Goal: Task Accomplishment & Management: Use online tool/utility

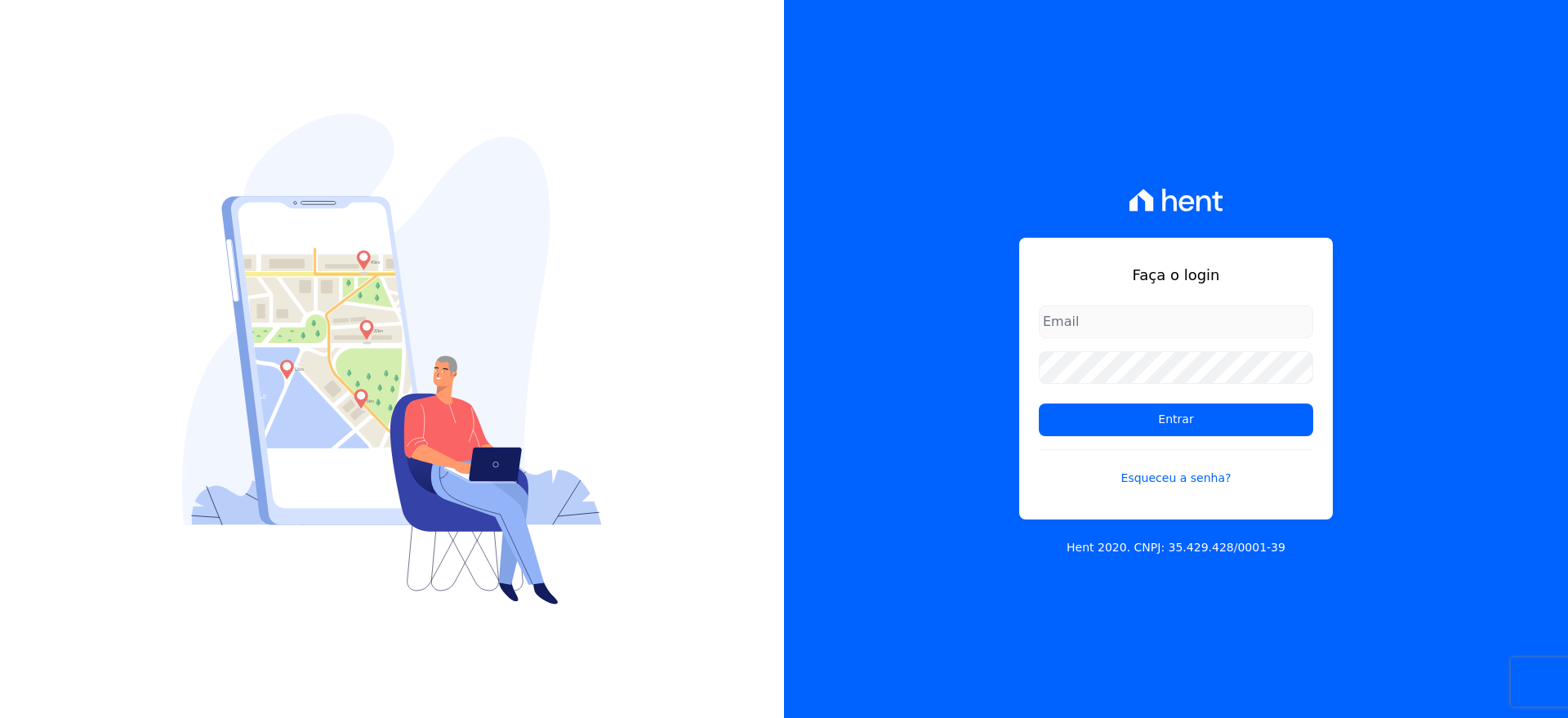
click at [1087, 315] on input "email" at bounding box center [1175, 321] width 275 height 33
type input "[EMAIL_ADDRESS][DOMAIN_NAME]"
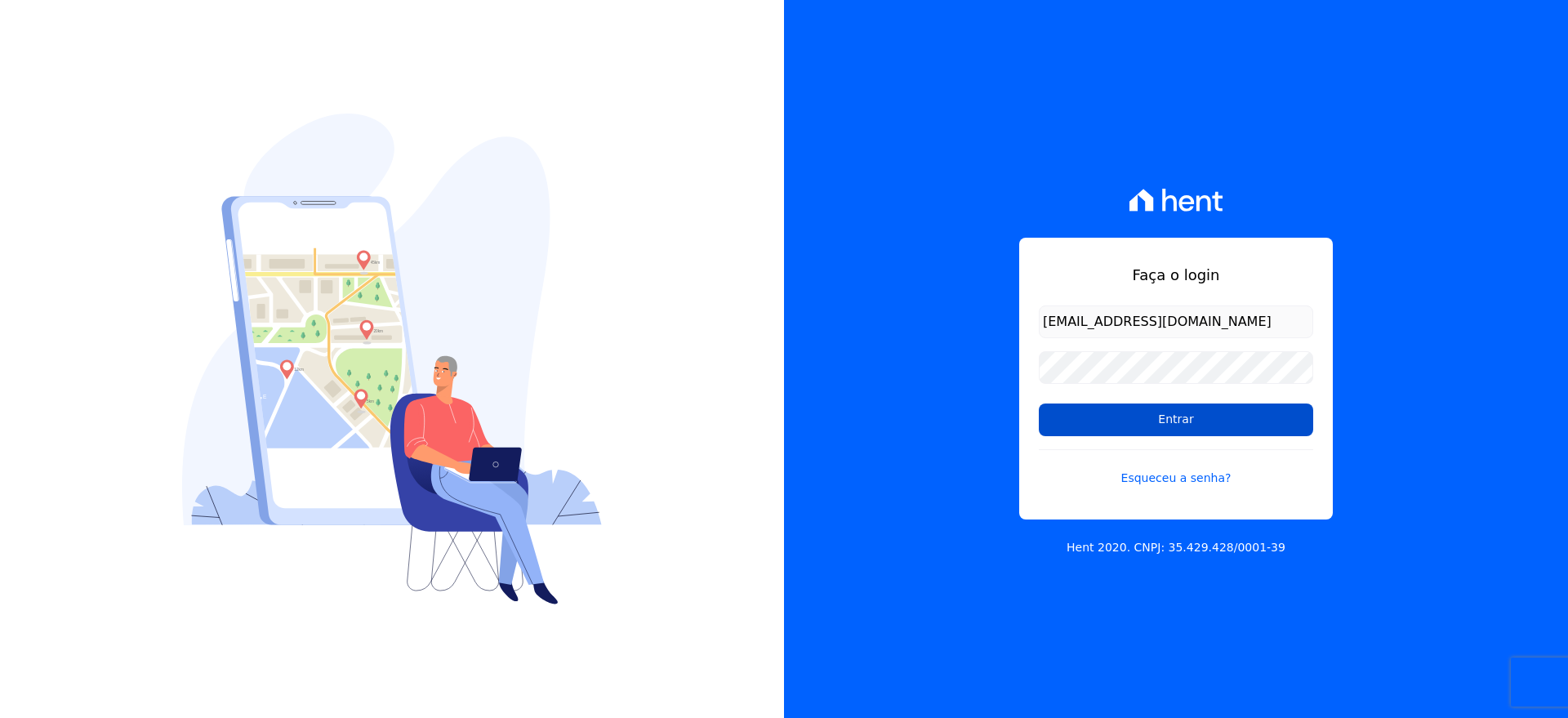
click at [1172, 424] on input "Entrar" at bounding box center [1175, 420] width 275 height 33
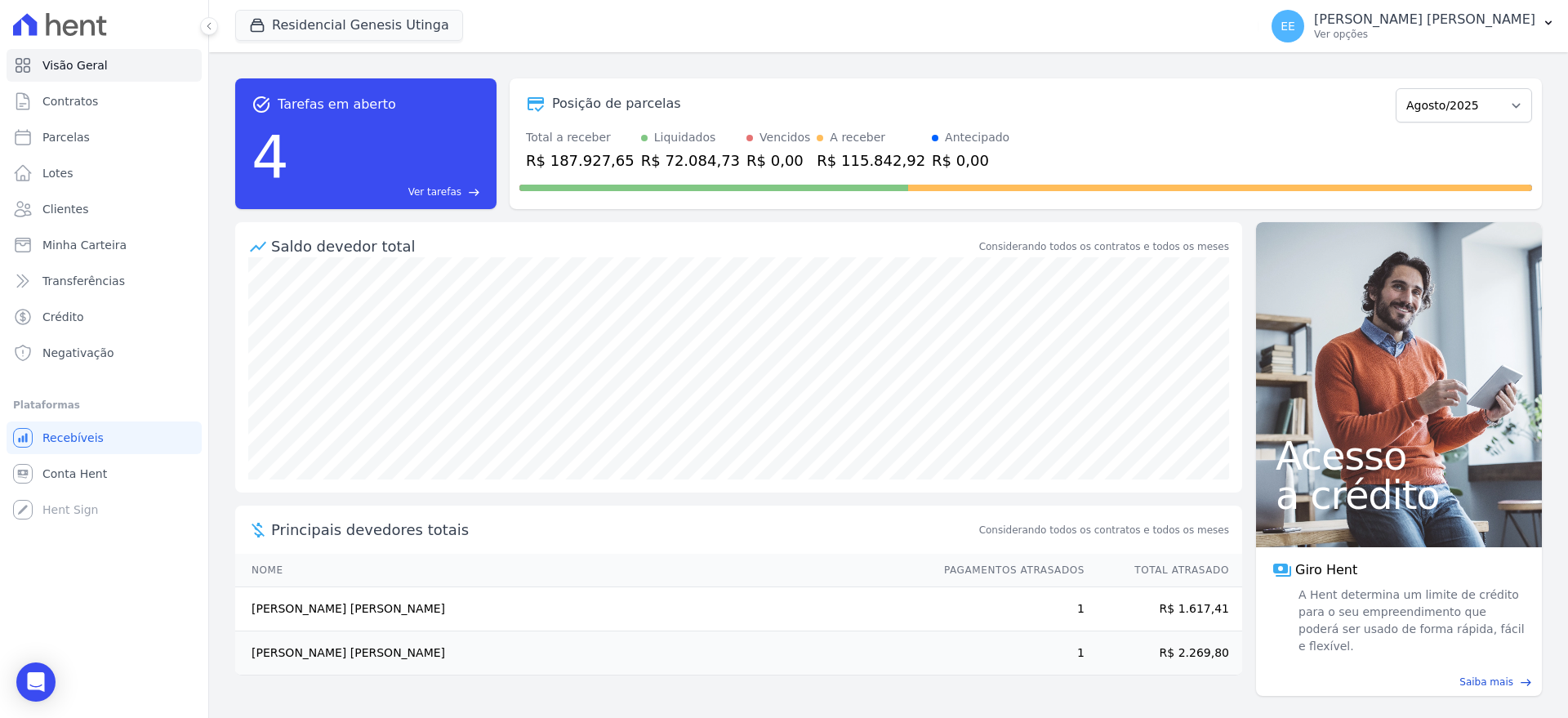
click at [429, 185] on span "Ver tarefas" at bounding box center [435, 192] width 53 height 15
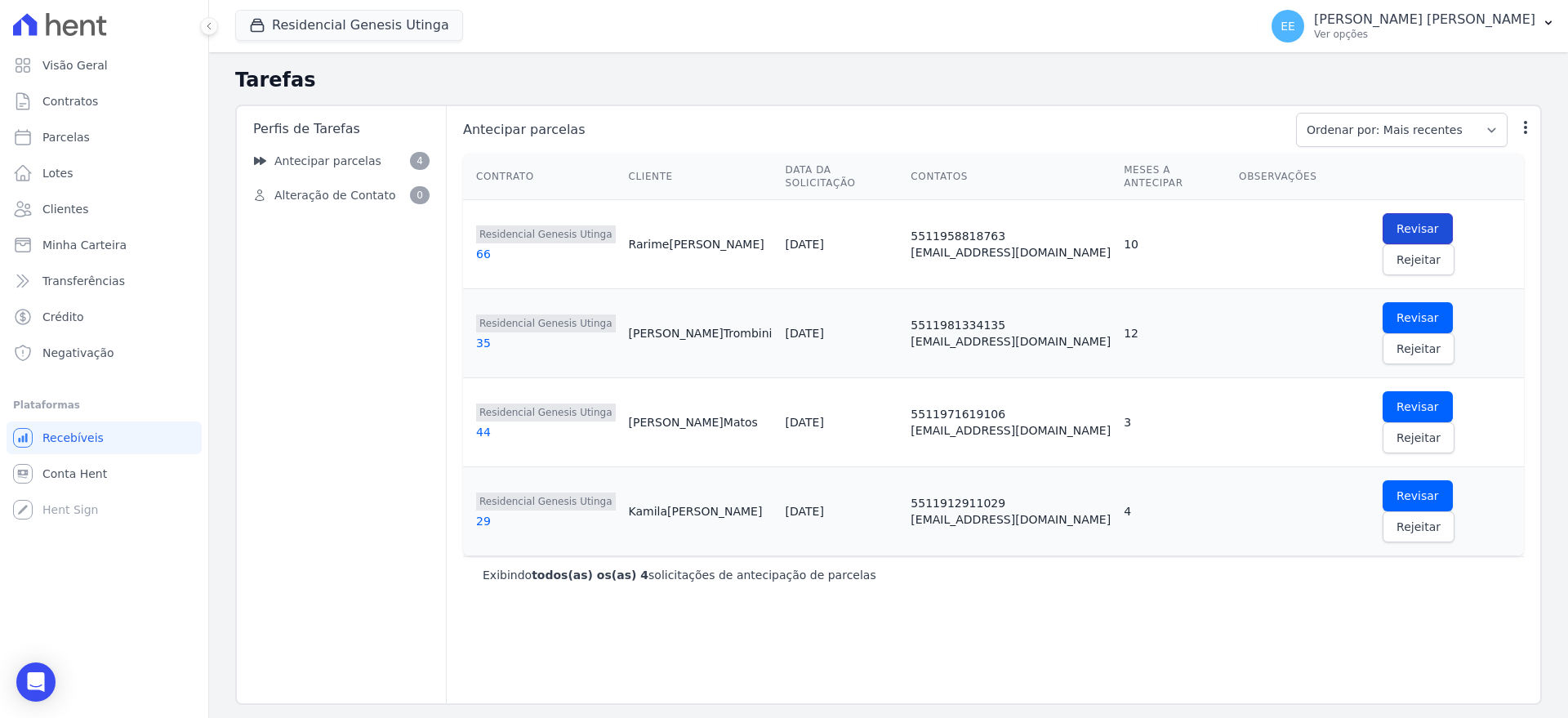
click at [1397, 221] on span "Revisar" at bounding box center [1417, 228] width 42 height 17
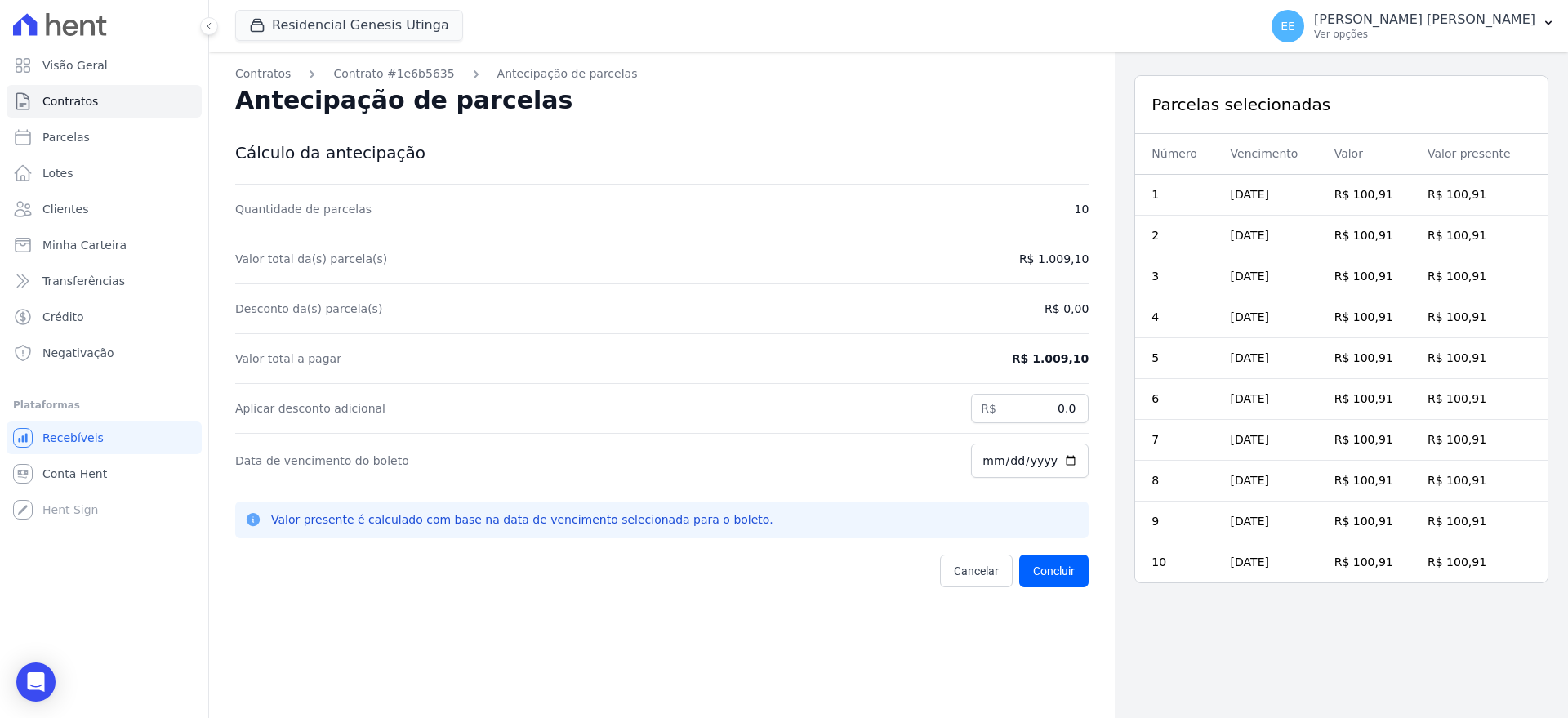
click at [650, 579] on div "Cancelar Concluir" at bounding box center [661, 570] width 853 height 33
click at [144, 104] on link "Contratos" at bounding box center [104, 100] width 195 height 33
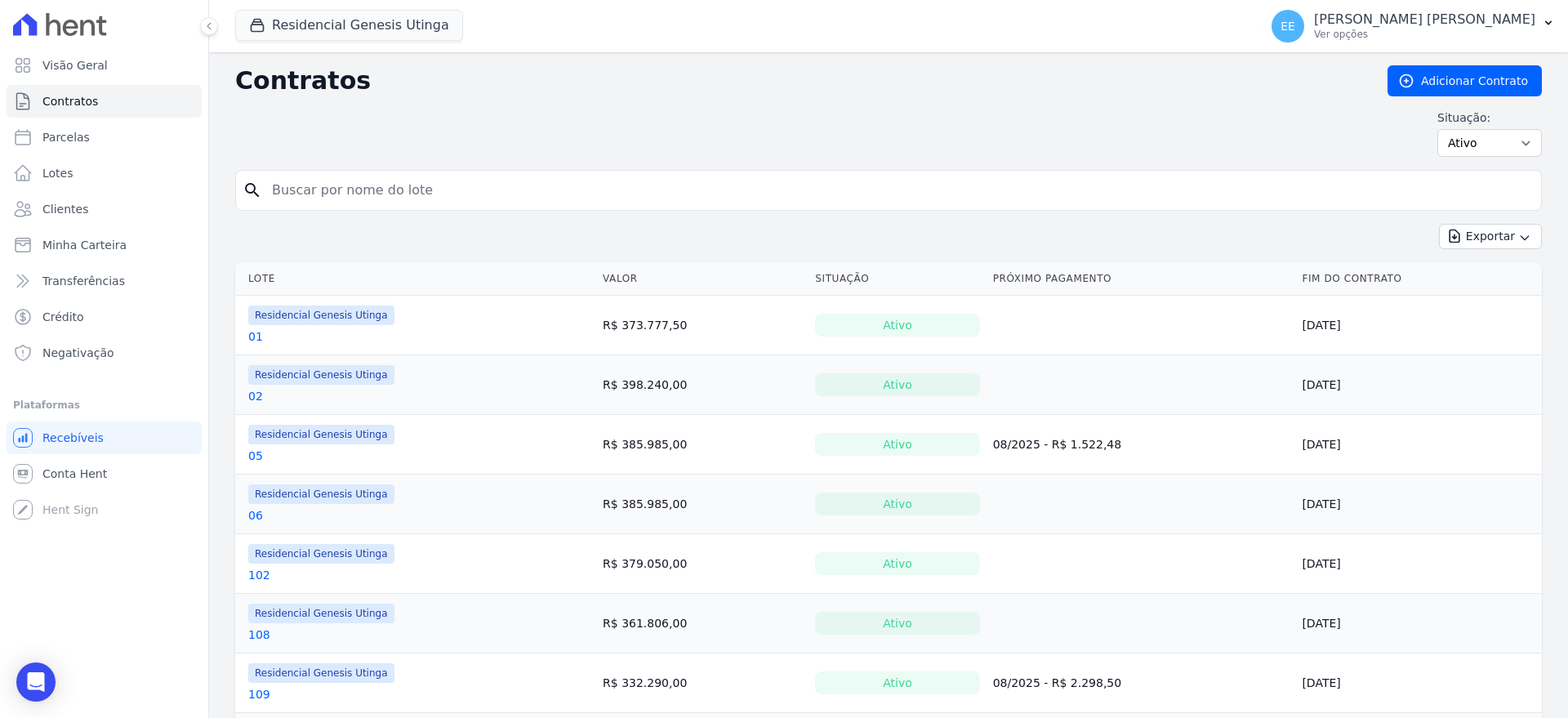
click at [450, 191] on input "search" at bounding box center [898, 190] width 1273 height 33
type input "06"
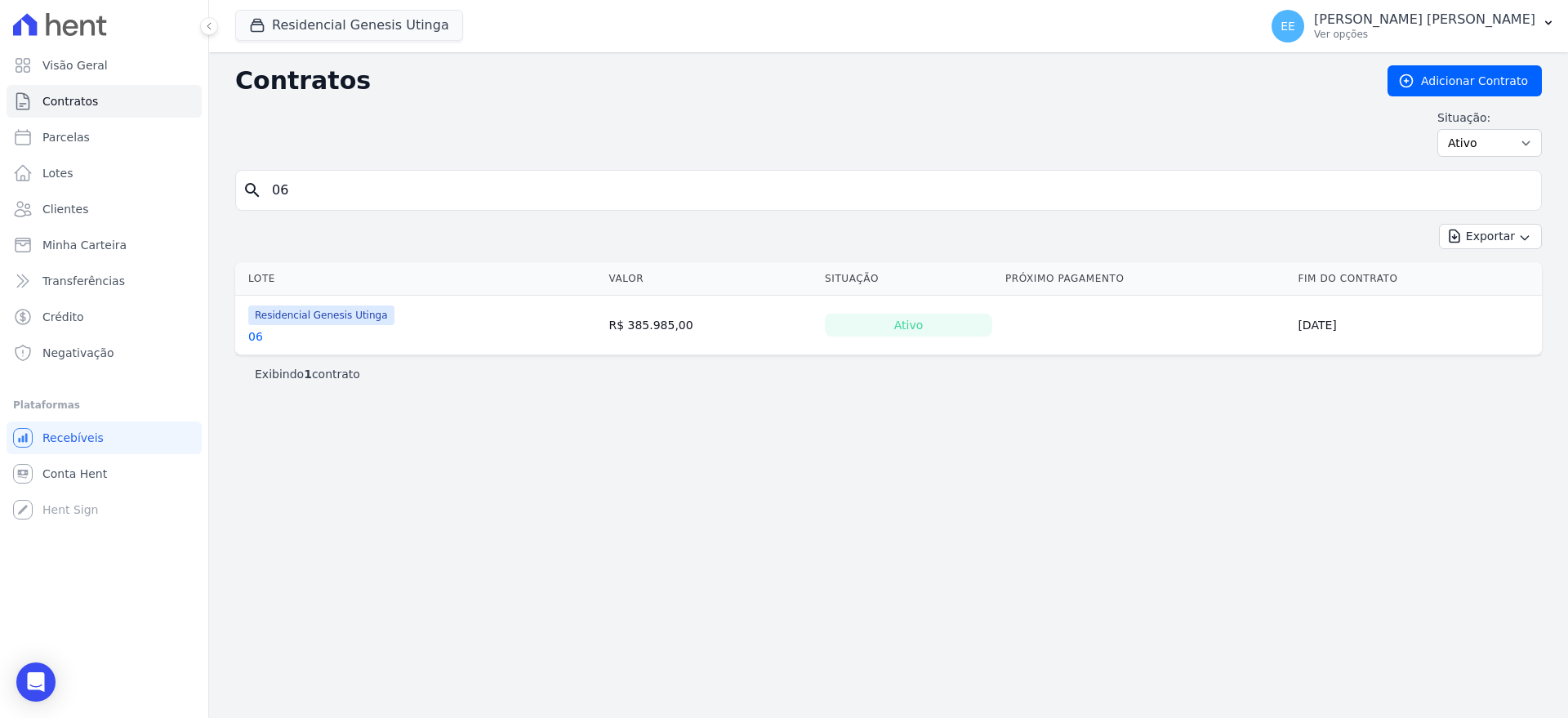
click at [256, 334] on link "06" at bounding box center [255, 337] width 15 height 17
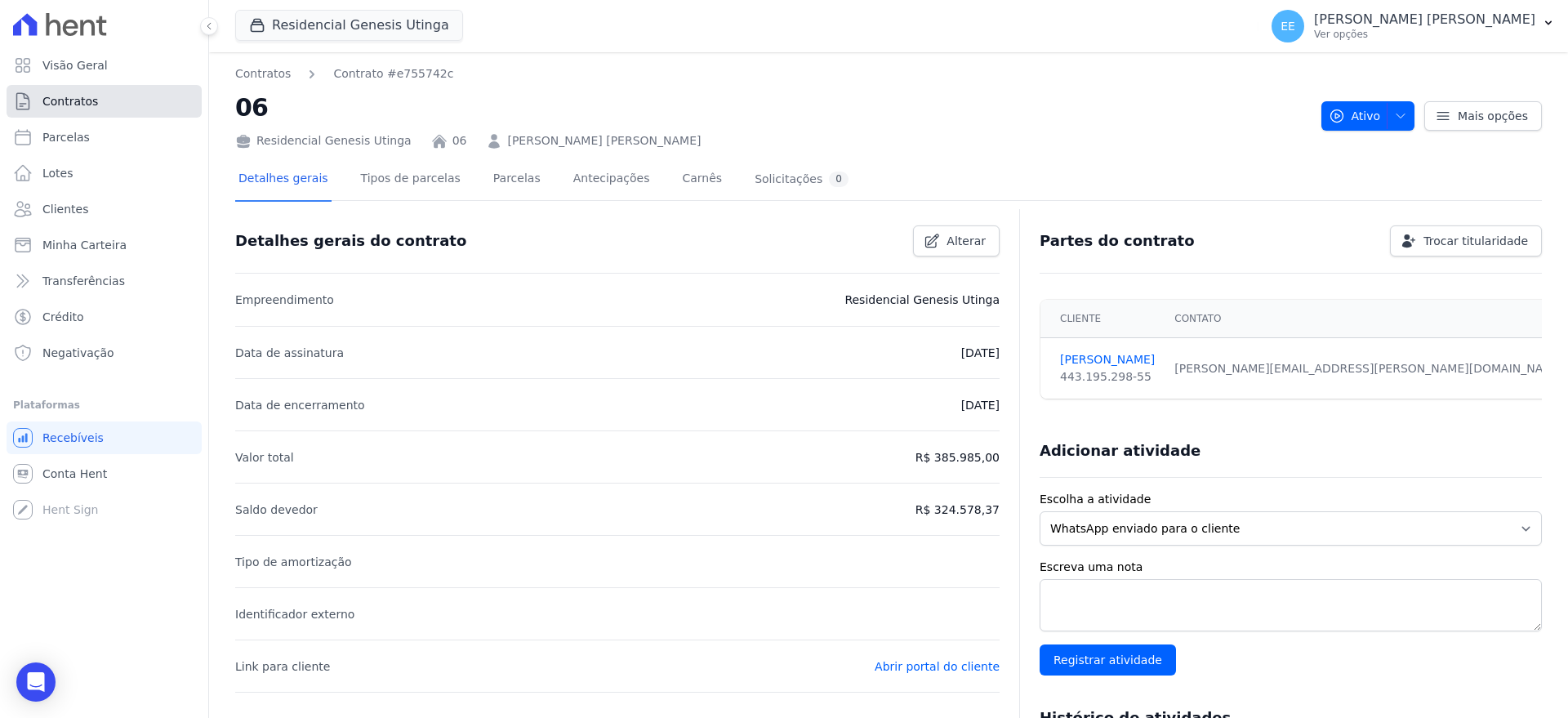
click at [103, 91] on link "Contratos" at bounding box center [104, 100] width 195 height 33
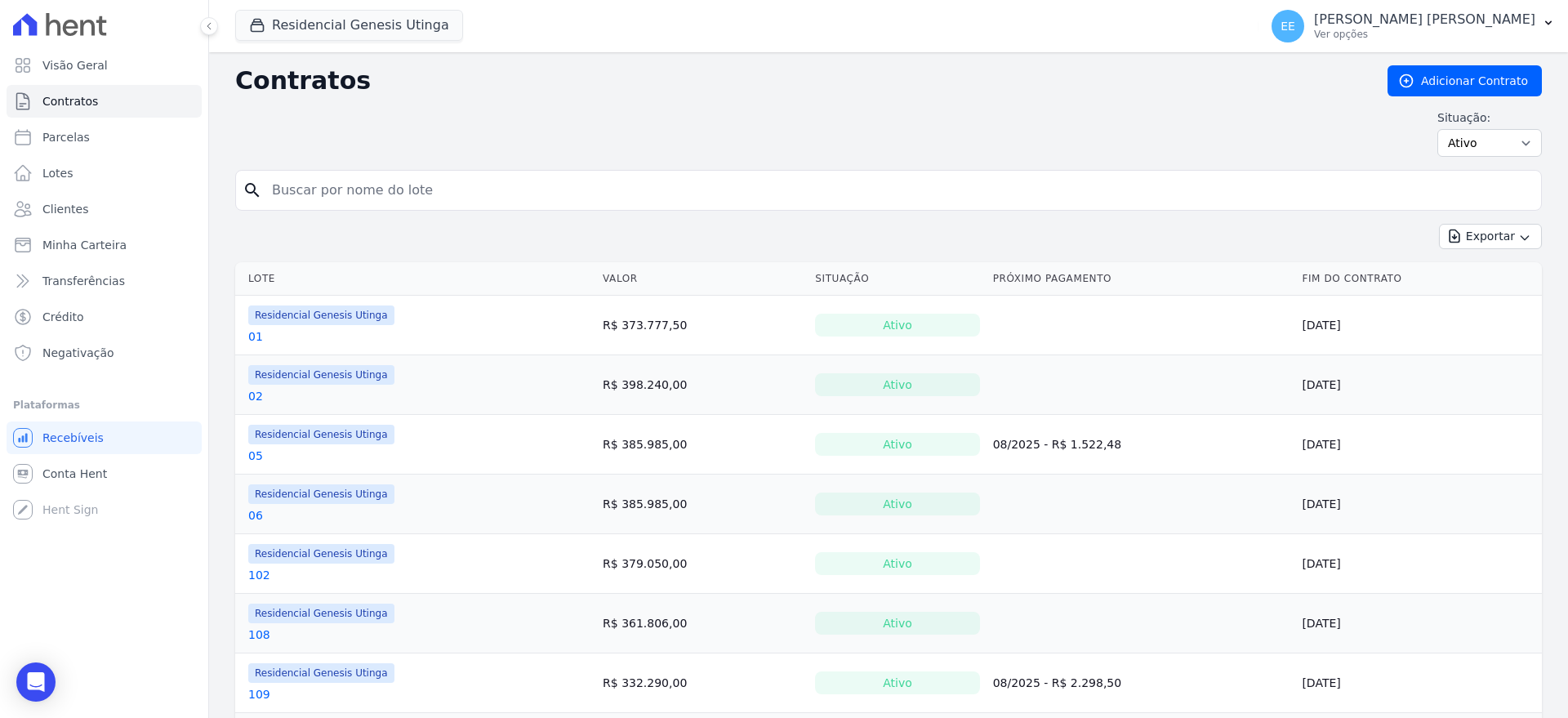
click at [255, 456] on link "05" at bounding box center [255, 456] width 15 height 17
